Goal: Task Accomplishment & Management: Use online tool/utility

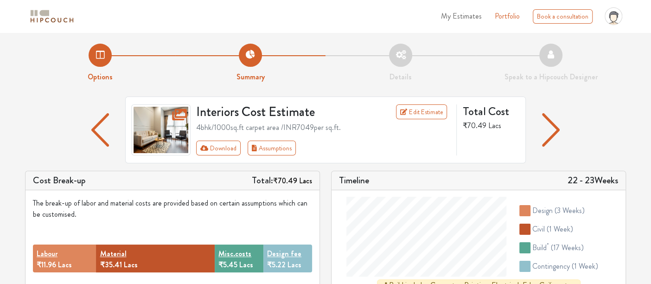
click at [549, 123] on img "button" at bounding box center [551, 129] width 18 height 33
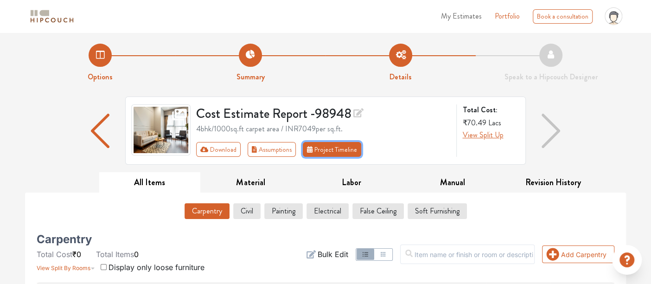
click at [334, 152] on button "Project Timeline" at bounding box center [332, 149] width 58 height 15
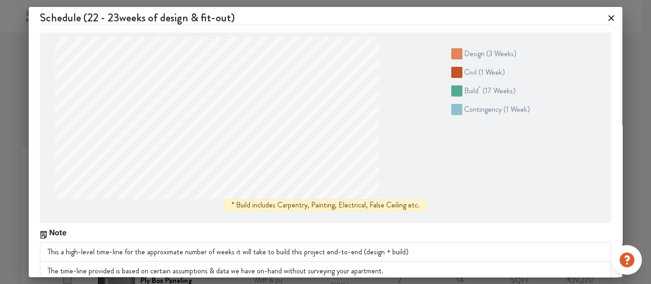
click at [603, 18] on icon at bounding box center [610, 18] width 15 height 15
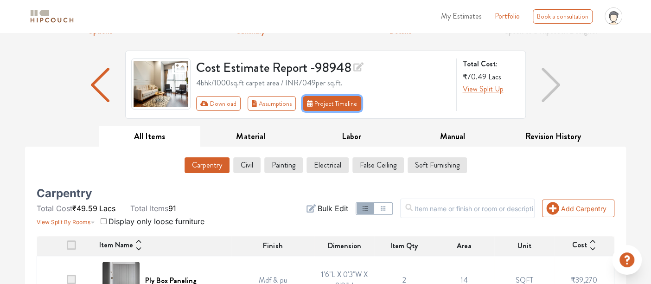
click at [323, 107] on button "Project Timeline" at bounding box center [332, 103] width 58 height 15
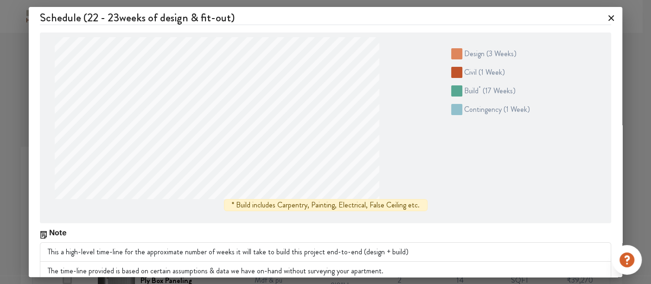
click at [603, 11] on icon at bounding box center [610, 18] width 15 height 15
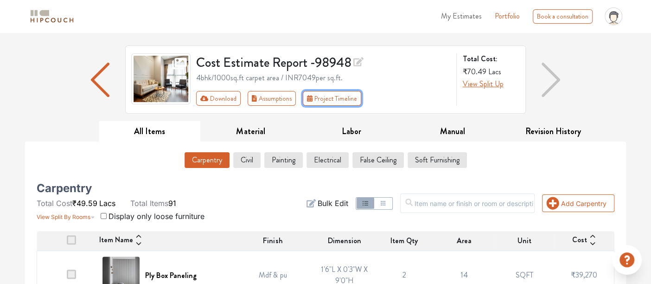
scroll to position [51, 0]
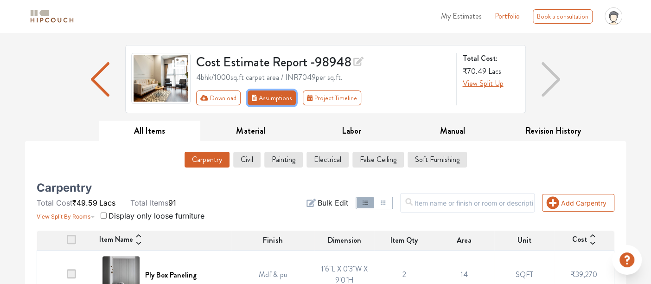
click at [285, 95] on button "Assumptions" at bounding box center [271, 97] width 48 height 15
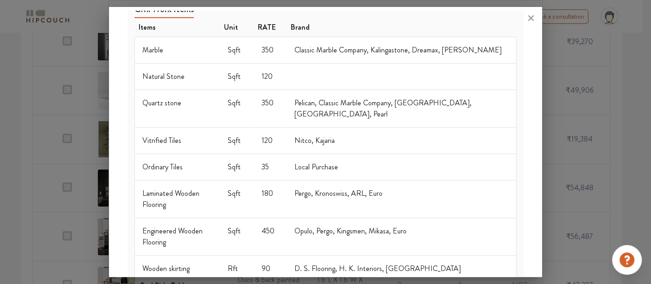
scroll to position [0, 0]
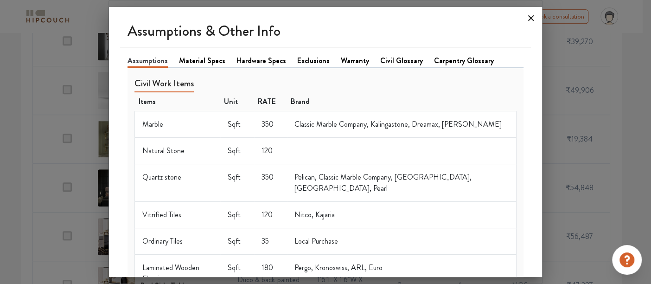
click at [529, 22] on icon at bounding box center [530, 18] width 15 height 15
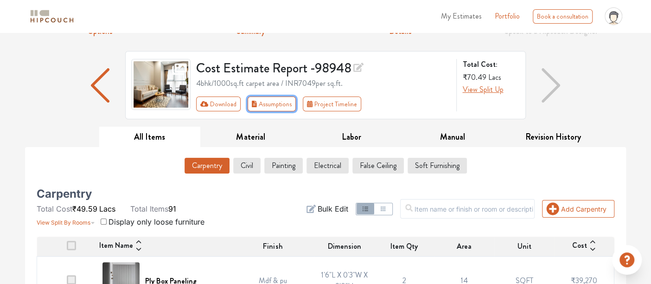
scroll to position [6, 0]
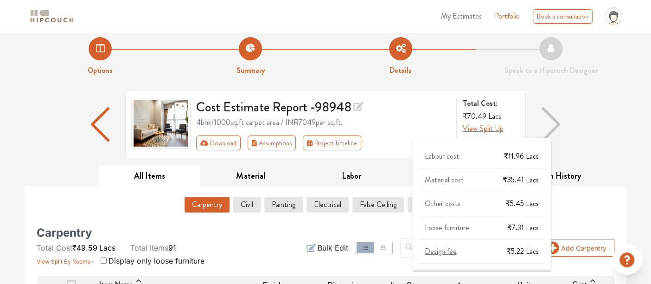
click at [489, 131] on span "View Split Up" at bounding box center [482, 128] width 41 height 11
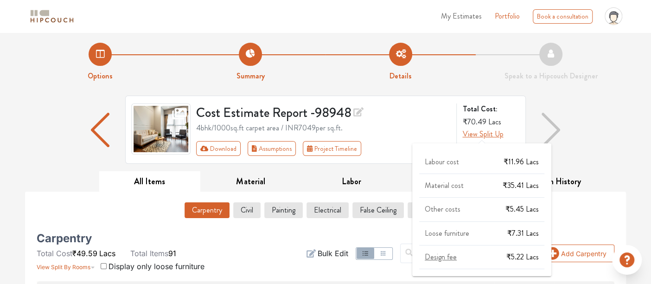
scroll to position [8, 0]
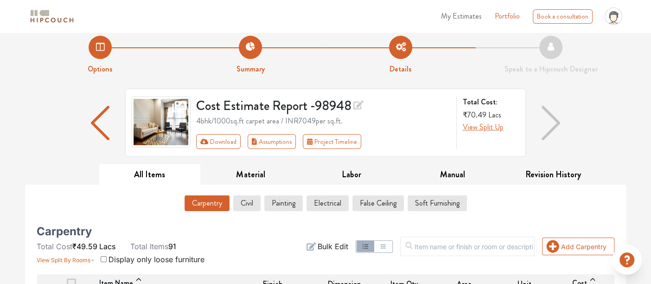
click at [601, 133] on div "Cost Estimate Report - 98948 4bhk / 1000 sq.ft carpet area / INR 7049 per sq.ft…" at bounding box center [325, 127] width 601 height 76
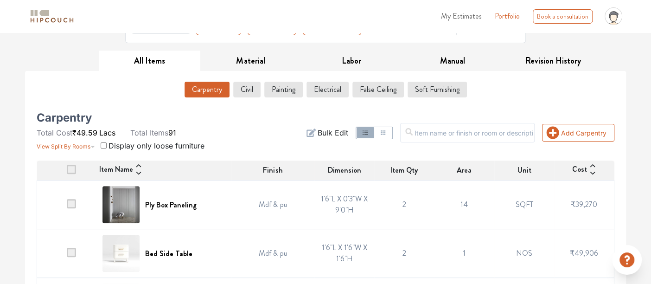
scroll to position [0, 0]
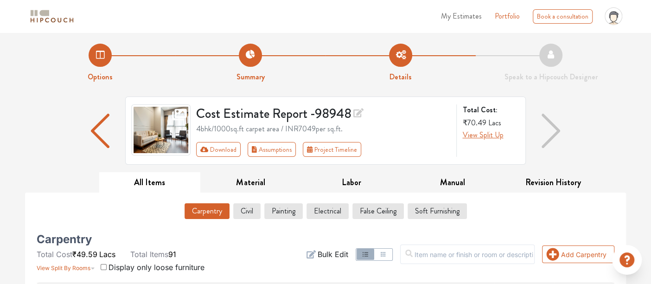
click at [551, 128] on img "button" at bounding box center [550, 131] width 19 height 34
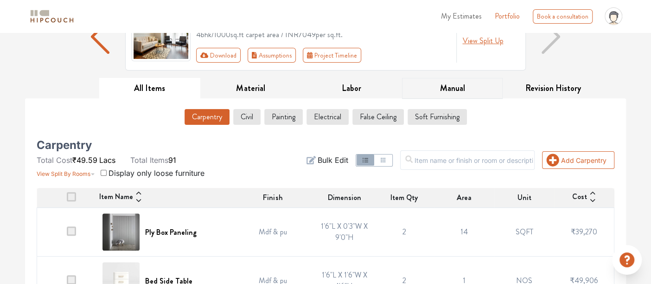
scroll to position [95, 0]
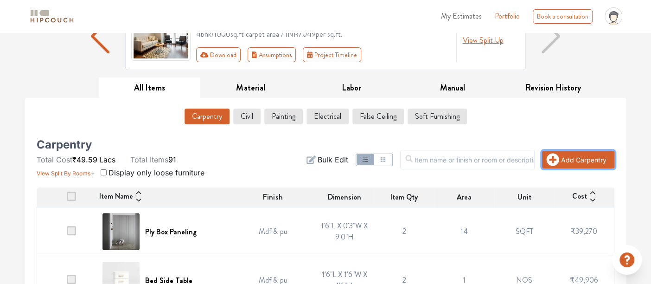
click at [561, 162] on button "Add Carpentry" at bounding box center [578, 160] width 72 height 18
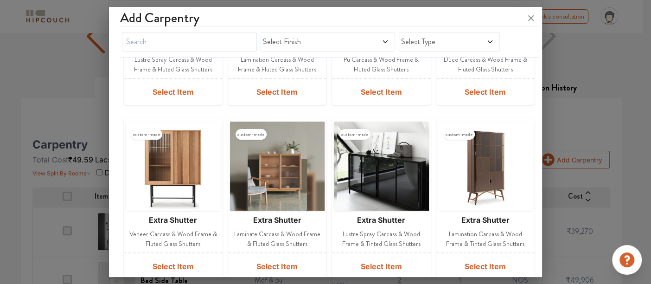
scroll to position [143, 0]
click at [272, 152] on img at bounding box center [276, 165] width 59 height 89
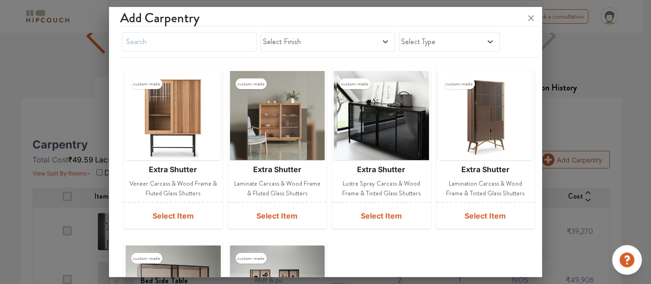
scroll to position [196, 0]
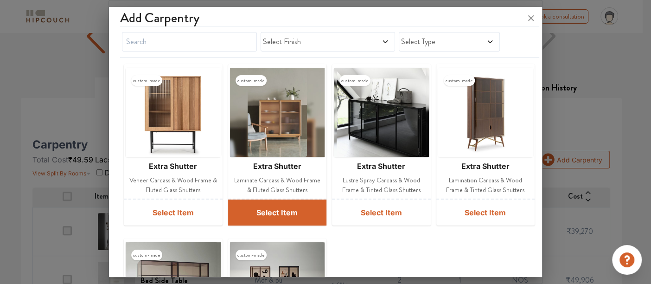
click at [282, 214] on button "Select Item" at bounding box center [277, 212] width 99 height 26
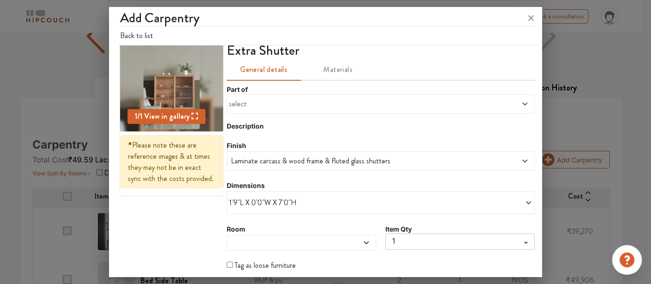
click at [279, 104] on span "select" at bounding box center [341, 103] width 225 height 11
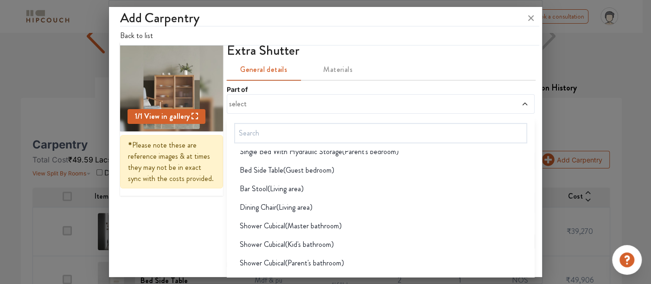
scroll to position [144, 0]
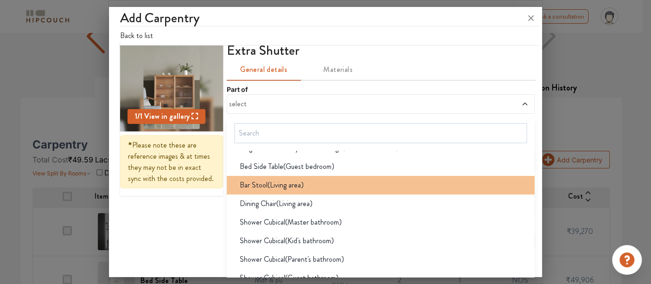
click at [292, 191] on li "Bar Stool(Living area)" at bounding box center [381, 185] width 308 height 19
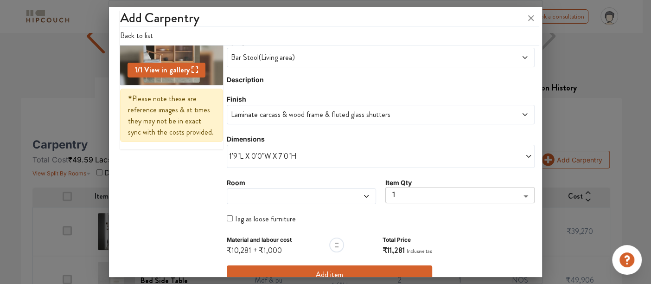
scroll to position [105, 0]
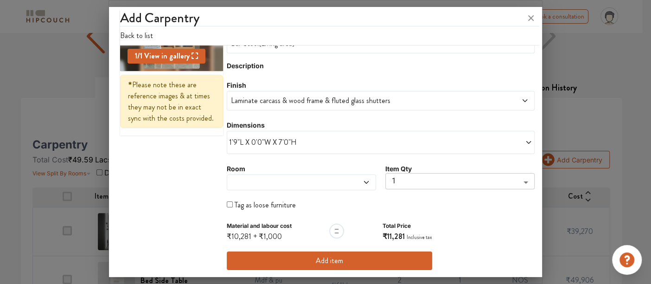
click at [306, 181] on span at bounding box center [282, 181] width 106 height 7
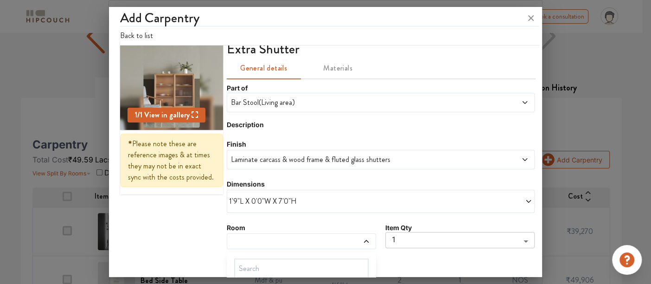
scroll to position [196, 0]
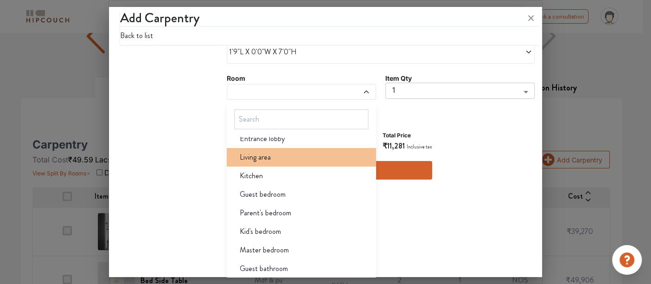
click at [241, 155] on span "Living area" at bounding box center [255, 157] width 31 height 11
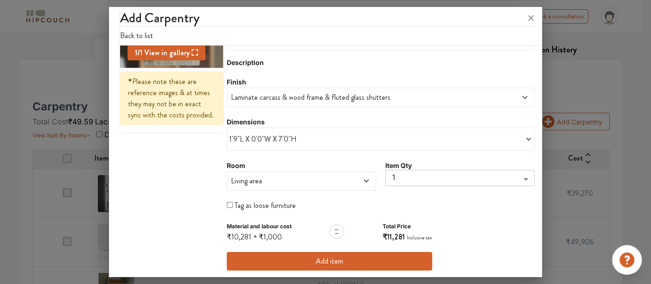
scroll to position [140, 0]
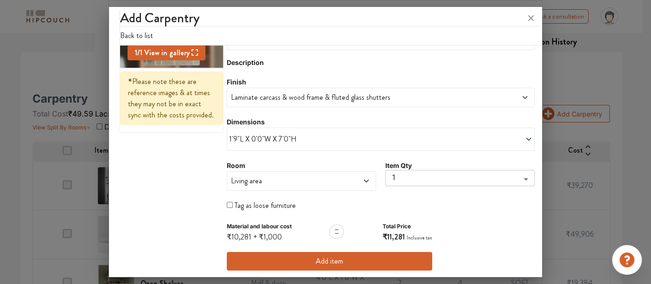
click at [228, 205] on input "checkbox" at bounding box center [230, 205] width 6 height 6
checkbox input "true"
click at [286, 264] on button "Add item" at bounding box center [329, 261] width 205 height 19
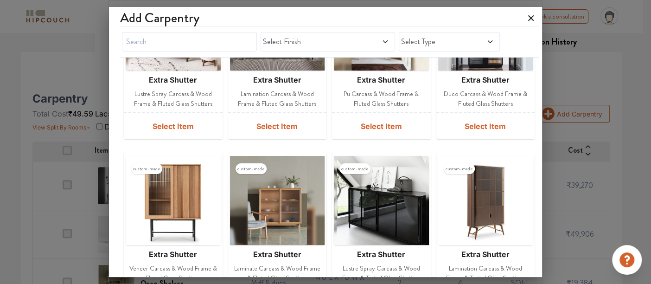
click at [529, 21] on icon at bounding box center [530, 18] width 15 height 15
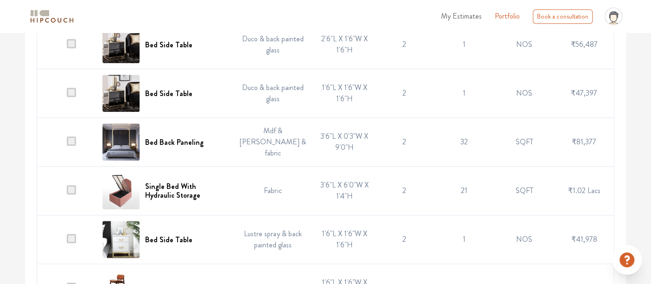
scroll to position [581, 0]
